Goal: Navigation & Orientation: Find specific page/section

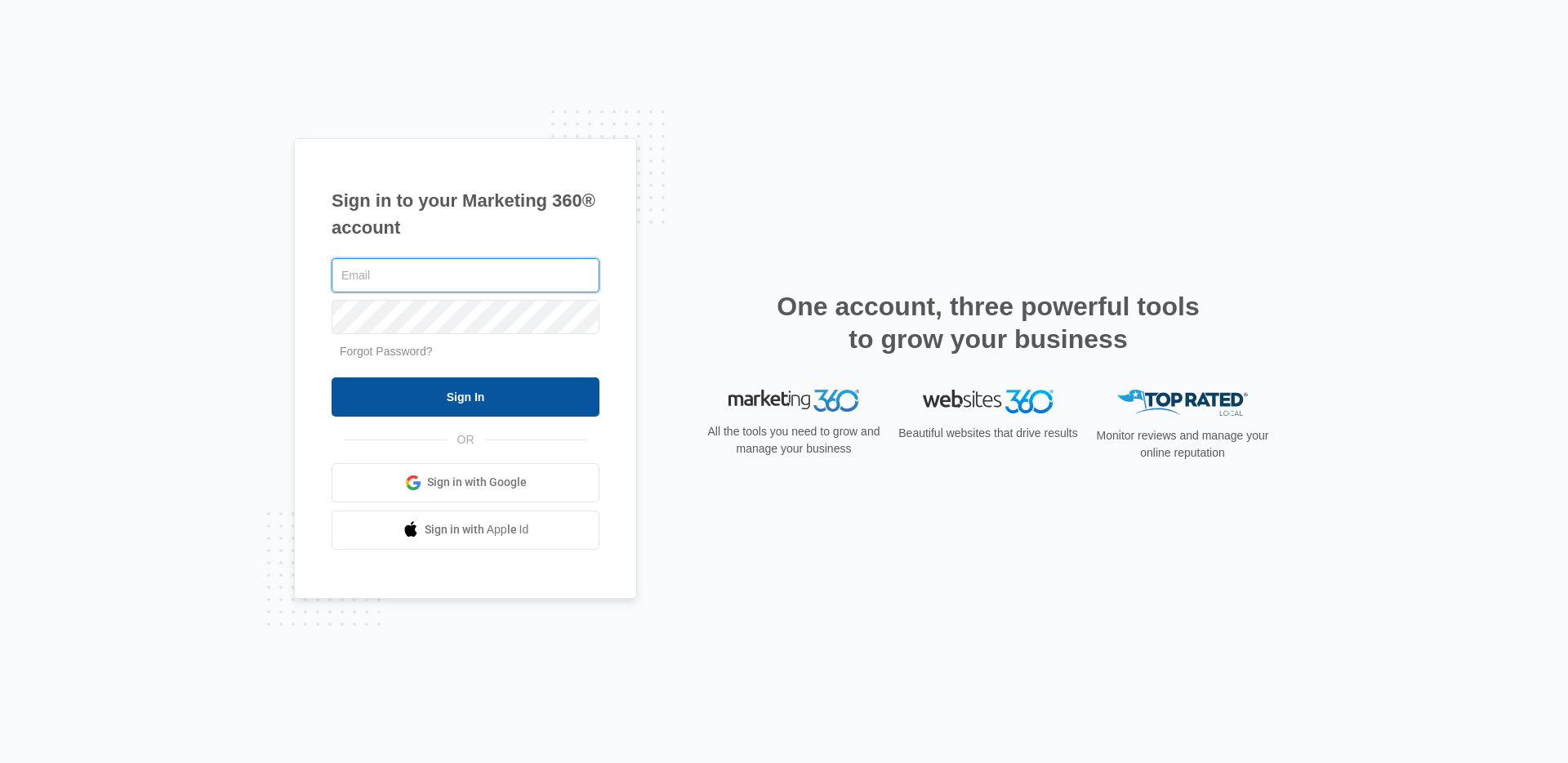
type input "[EMAIL_ADDRESS][PERSON_NAME][DOMAIN_NAME]"
click at [522, 397] on input "Sign In" at bounding box center [465, 396] width 268 height 39
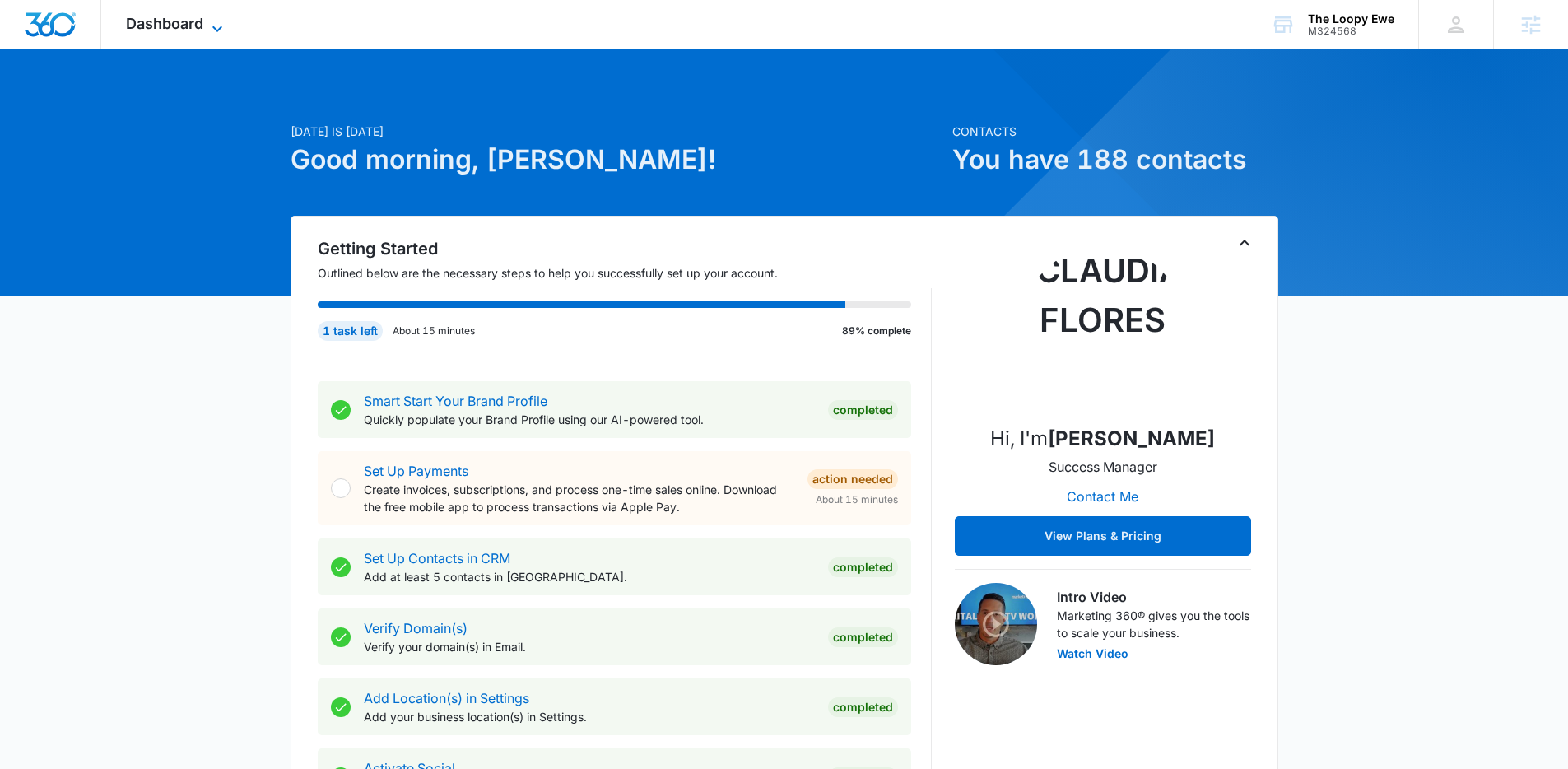
click at [190, 17] on span "Dashboard" at bounding box center [164, 23] width 77 height 17
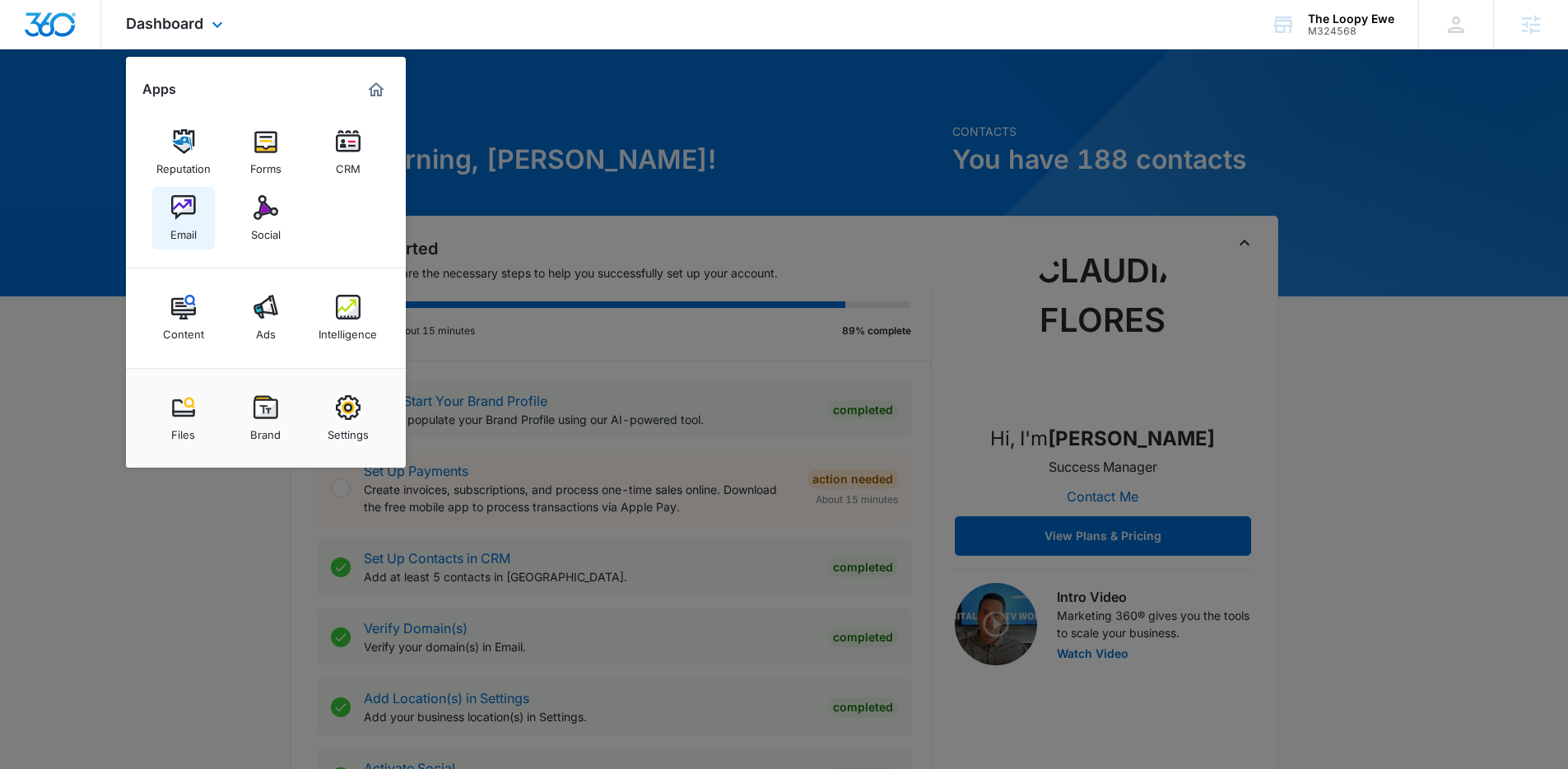
click at [192, 211] on img at bounding box center [184, 207] width 25 height 25
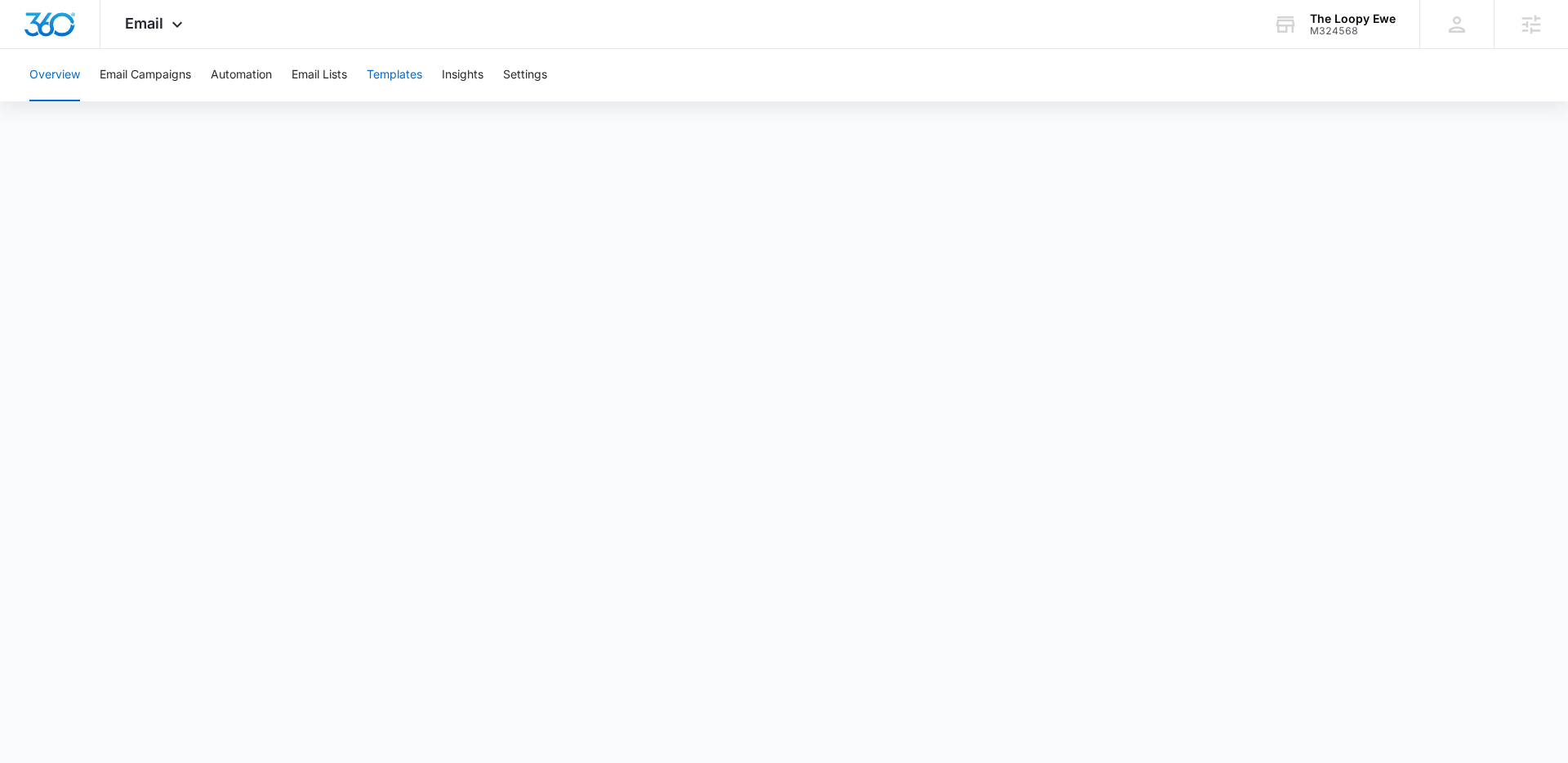
click at [418, 84] on button "Templates" at bounding box center [394, 74] width 55 height 52
click at [173, 93] on button "Email Campaigns" at bounding box center [145, 74] width 92 height 52
click at [257, 75] on button "Automation" at bounding box center [241, 74] width 61 height 52
click at [323, 76] on button "Email Lists" at bounding box center [319, 74] width 55 height 52
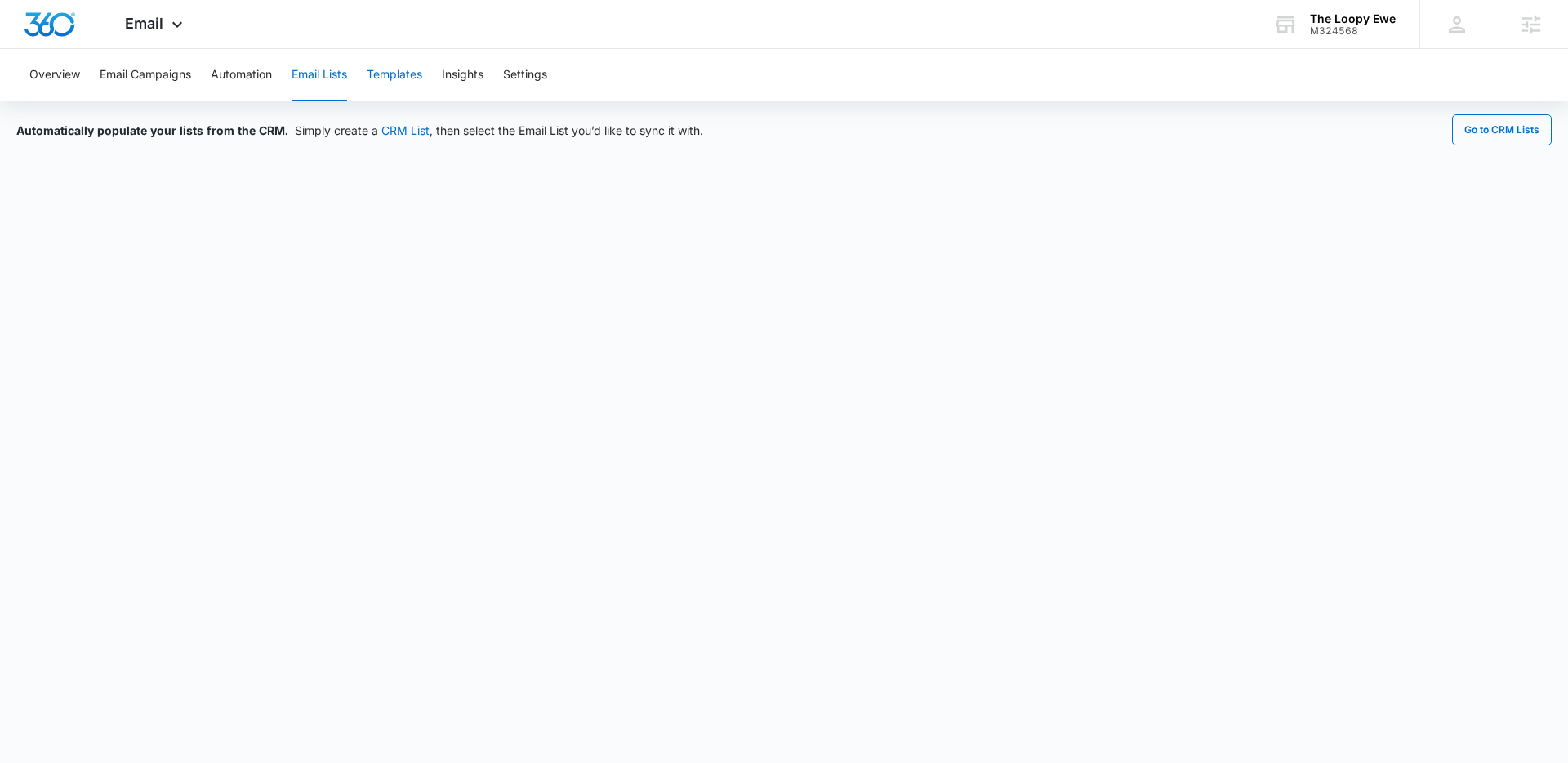
click at [383, 80] on button "Templates" at bounding box center [394, 74] width 55 height 52
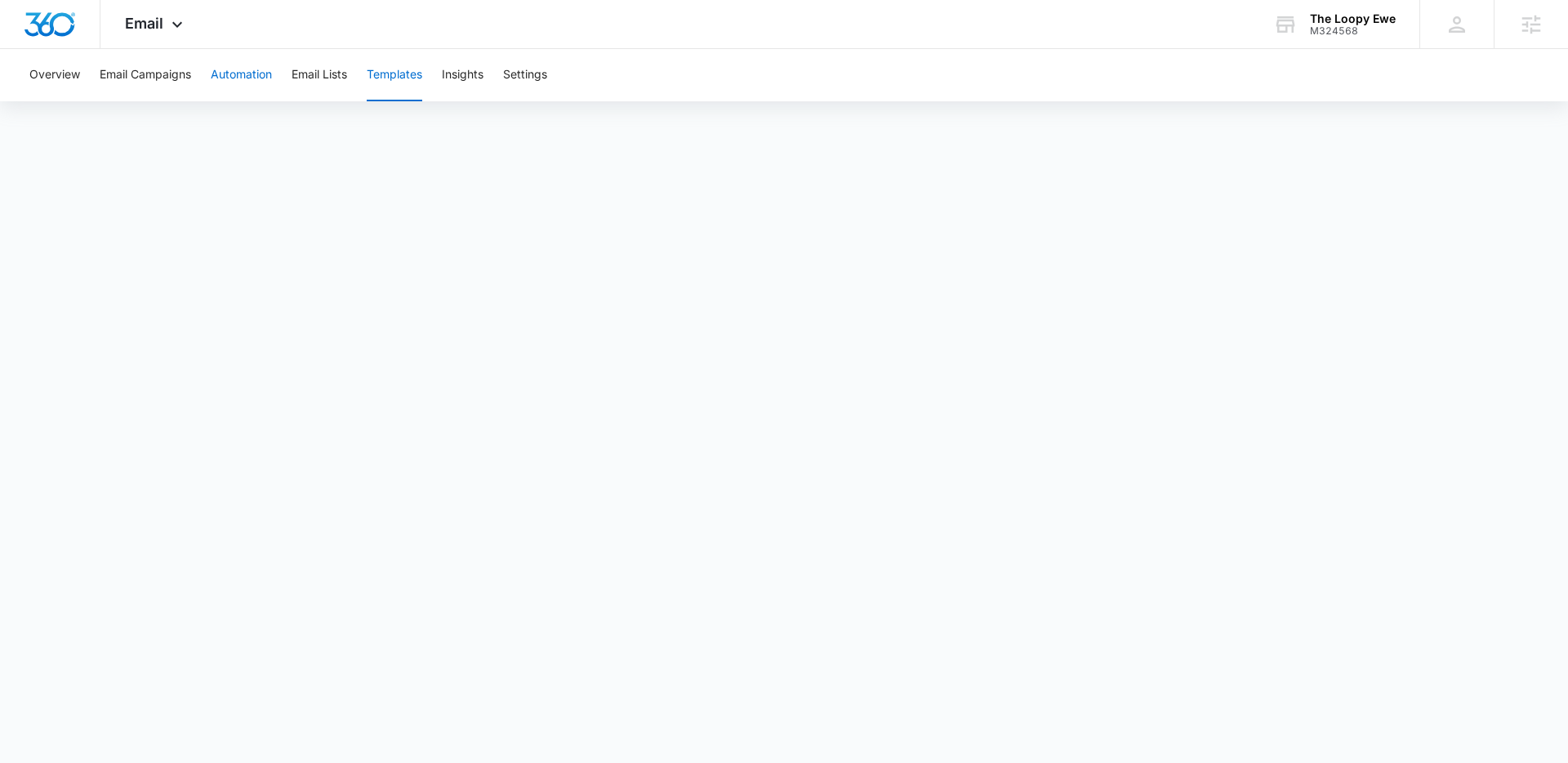
click at [233, 88] on button "Automation" at bounding box center [241, 74] width 61 height 52
click at [149, 28] on span "Email" at bounding box center [144, 23] width 39 height 17
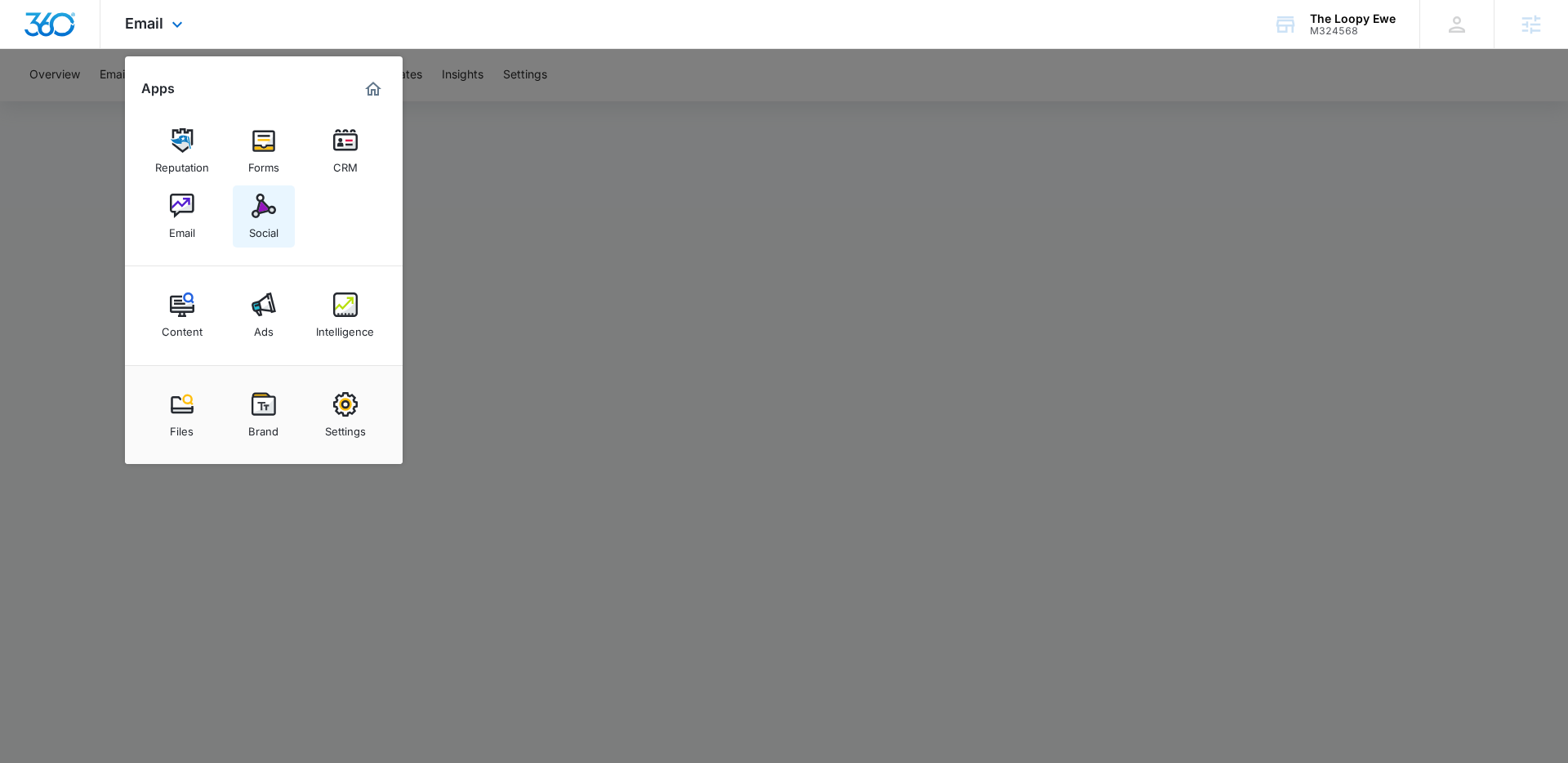
click at [251, 225] on div "Social" at bounding box center [264, 229] width 30 height 21
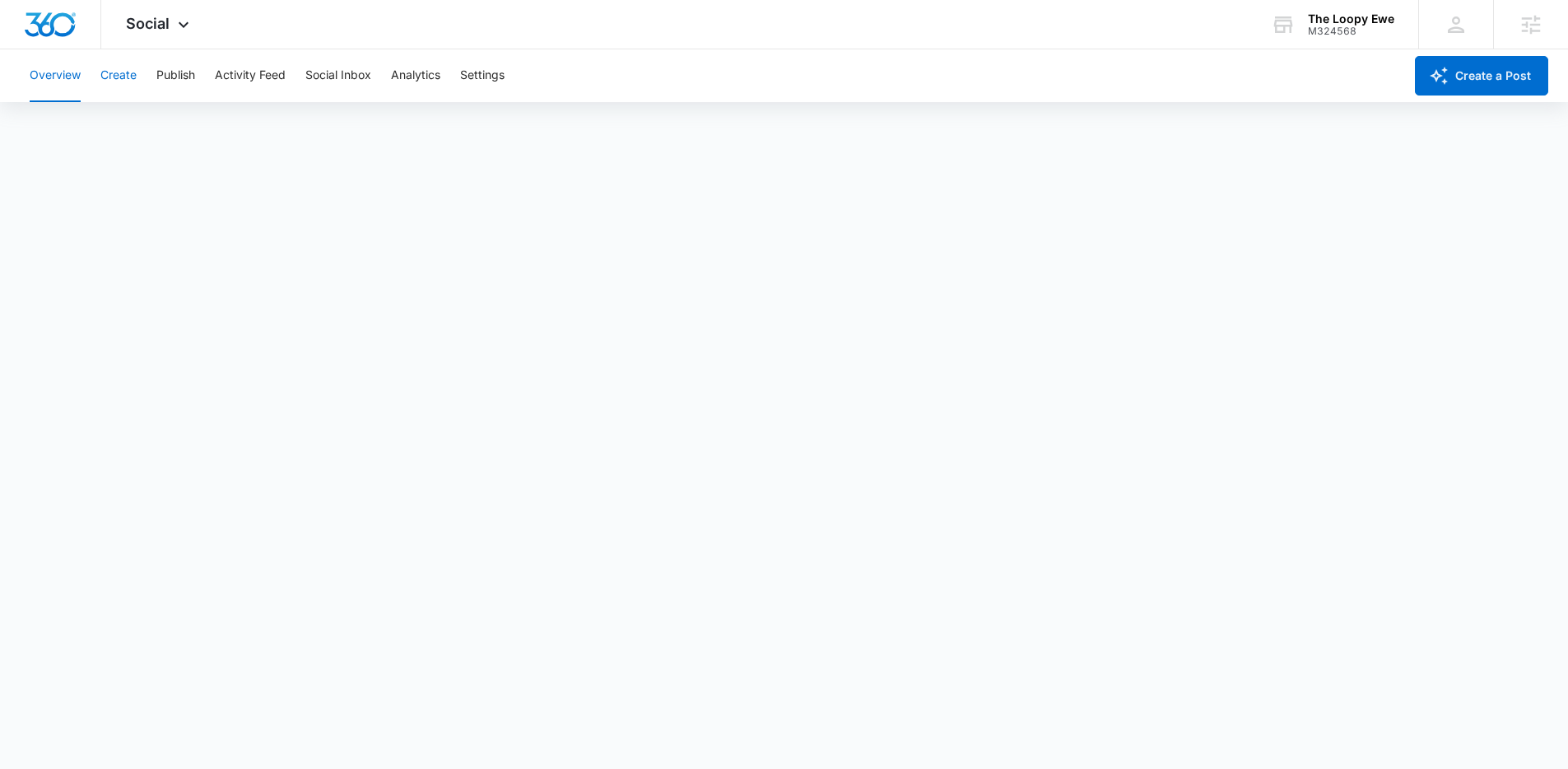
click at [114, 78] on button "Create" at bounding box center [119, 75] width 37 height 52
click at [85, 116] on button "Content Library" at bounding box center [72, 126] width 84 height 46
